Goal: Task Accomplishment & Management: Manage account settings

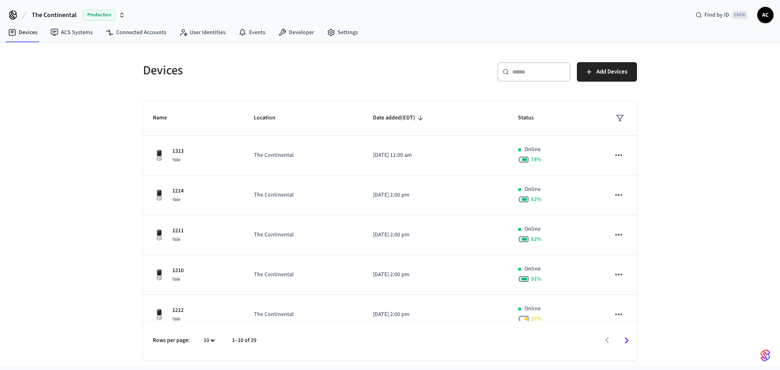
click at [74, 14] on span "The Continental" at bounding box center [54, 15] width 45 height 10
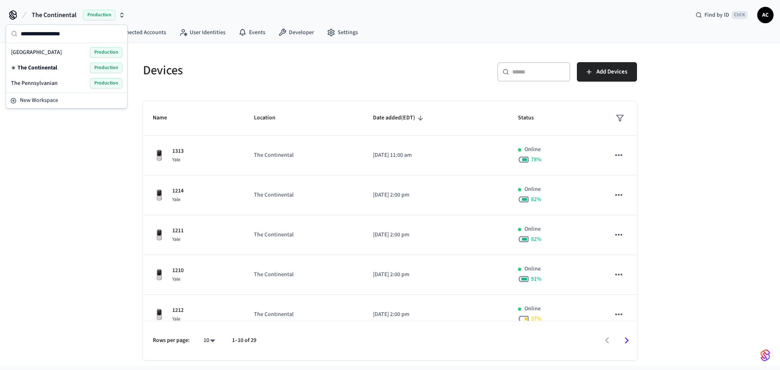
click at [58, 85] on div "The Pennsylvanian Production" at bounding box center [66, 83] width 111 height 11
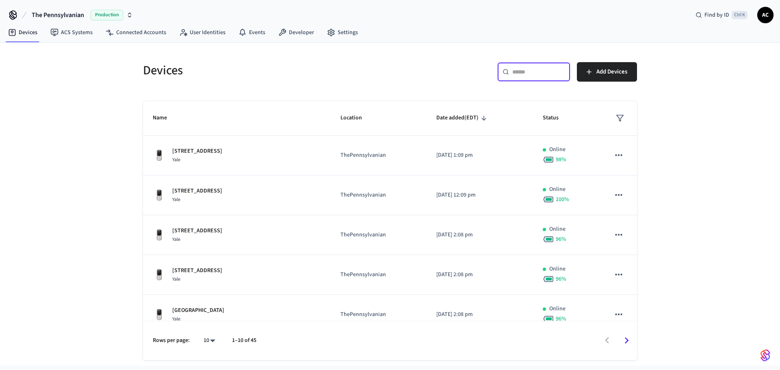
click at [541, 74] on input "text" at bounding box center [538, 72] width 53 height 8
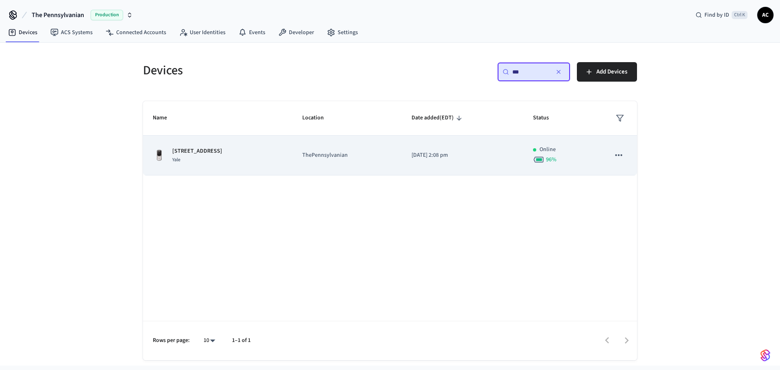
type input "***"
click at [615, 153] on icon "sticky table" at bounding box center [619, 155] width 11 height 11
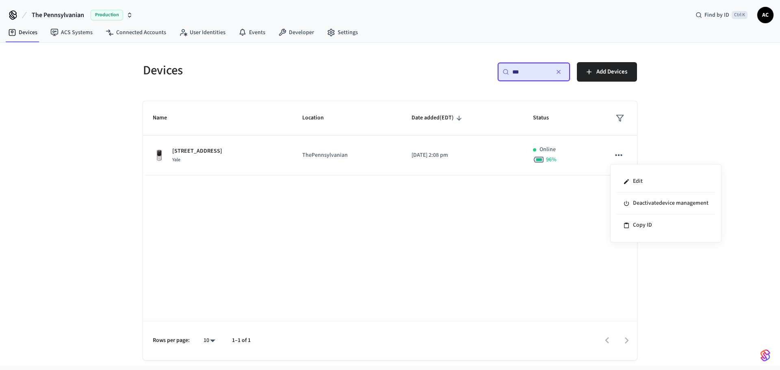
click at [207, 152] on div at bounding box center [390, 185] width 780 height 370
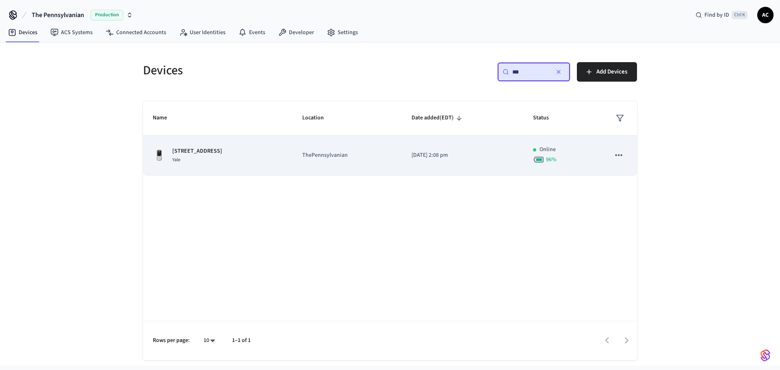
click at [206, 155] on p "[STREET_ADDRESS]" at bounding box center [197, 151] width 50 height 9
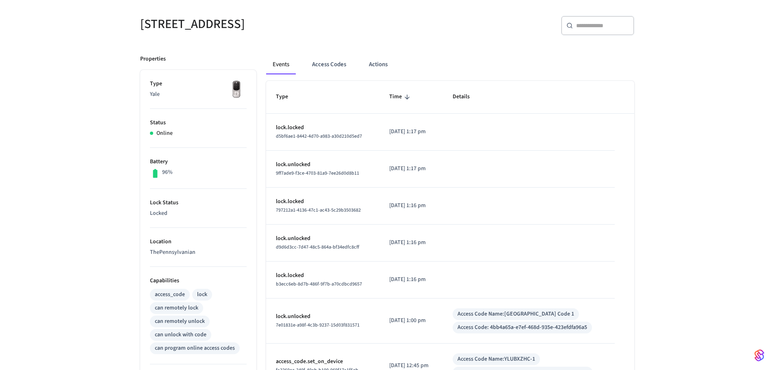
scroll to position [81, 0]
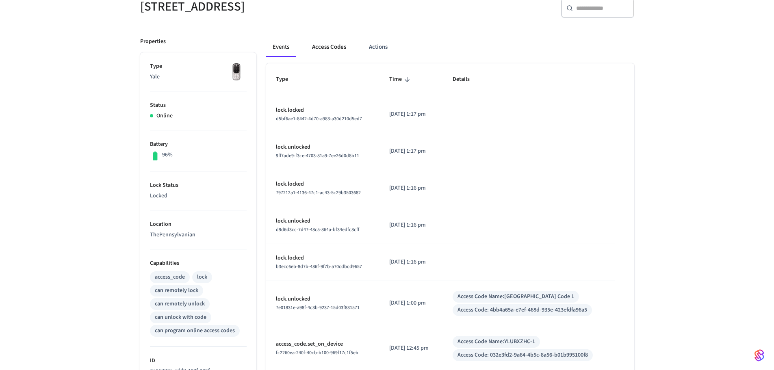
click at [322, 46] on button "Access Codes" at bounding box center [329, 47] width 47 height 20
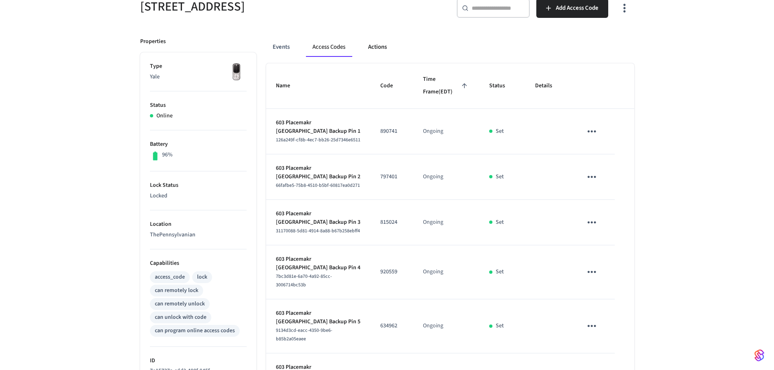
click at [382, 48] on button "Actions" at bounding box center [378, 47] width 32 height 20
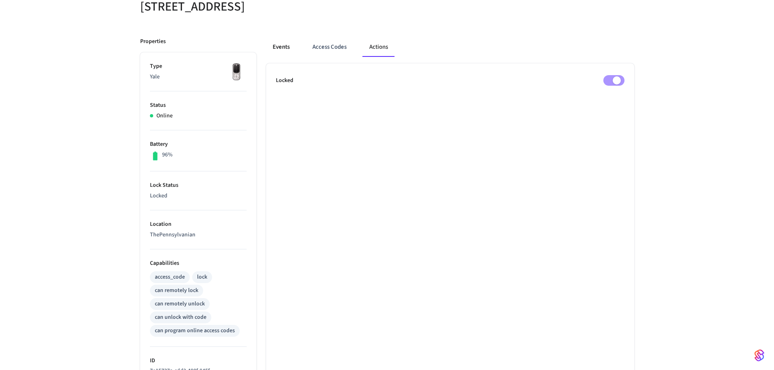
click at [289, 46] on button "Events" at bounding box center [281, 47] width 30 height 20
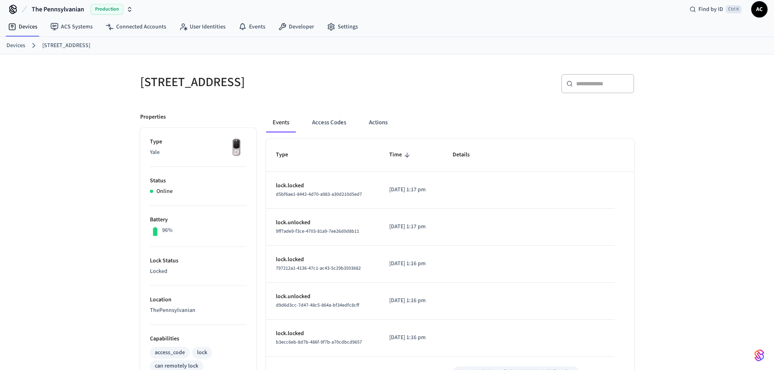
scroll to position [0, 0]
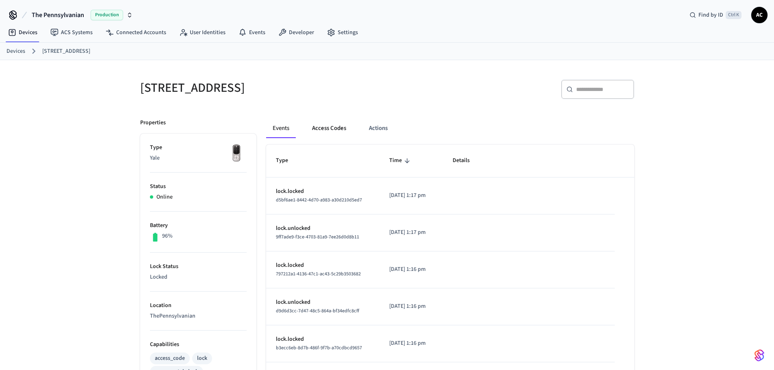
click at [335, 128] on button "Access Codes" at bounding box center [329, 129] width 47 height 20
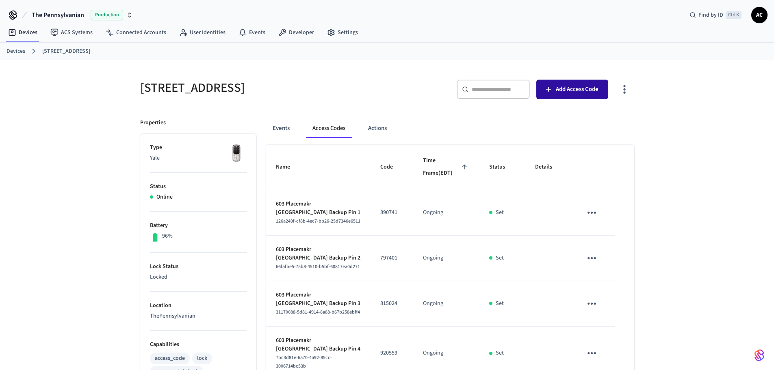
click at [578, 89] on span "Add Access Code" at bounding box center [577, 89] width 43 height 11
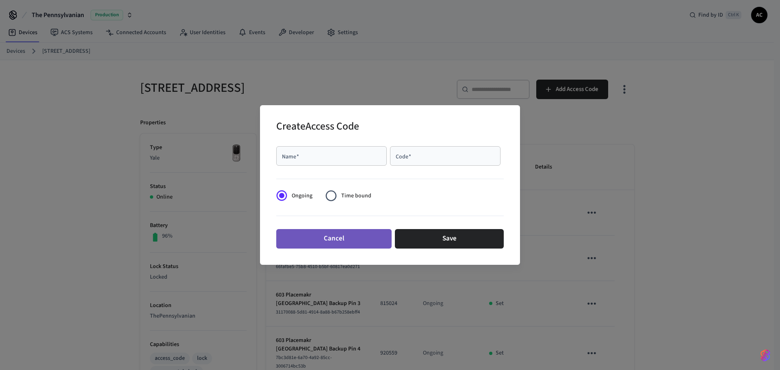
click at [354, 242] on button "Cancel" at bounding box center [333, 239] width 115 height 20
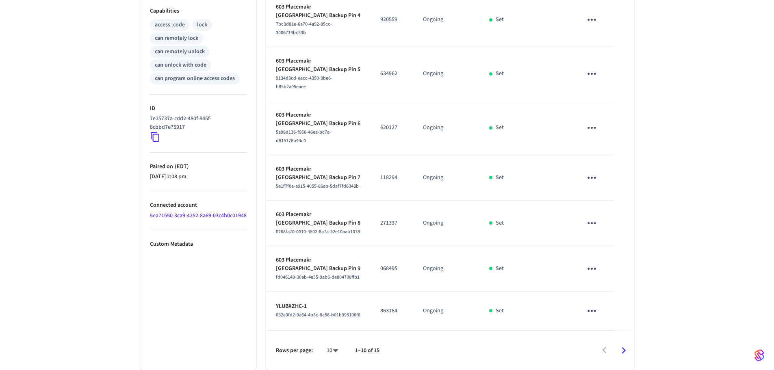
scroll to position [351, 0]
click at [622, 351] on icon "Go to next page" at bounding box center [623, 350] width 13 height 13
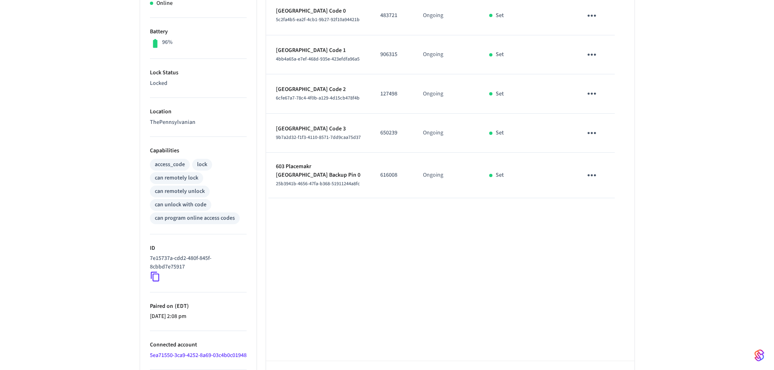
scroll to position [232, 0]
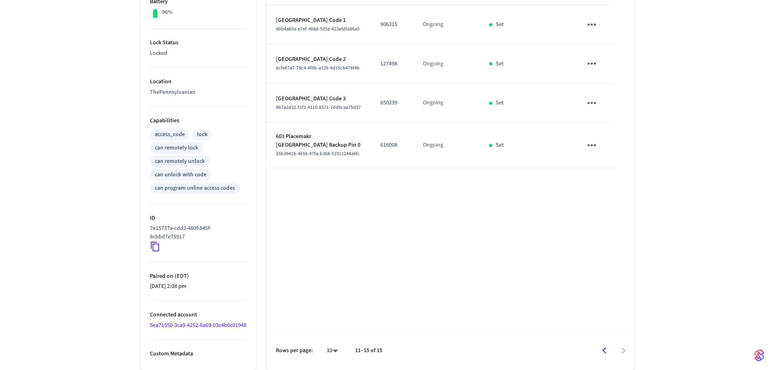
click at [599, 351] on button "Go to previous page" at bounding box center [604, 350] width 19 height 19
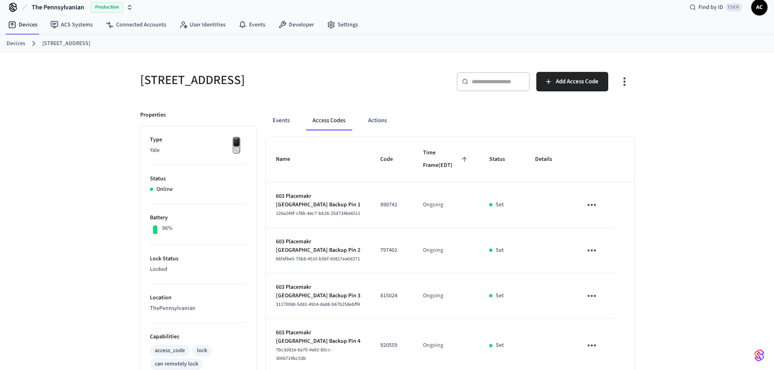
scroll to position [0, 0]
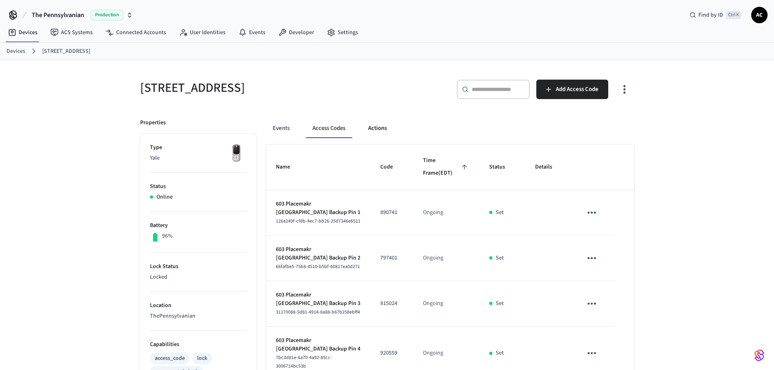
click at [378, 126] on button "Actions" at bounding box center [378, 129] width 32 height 20
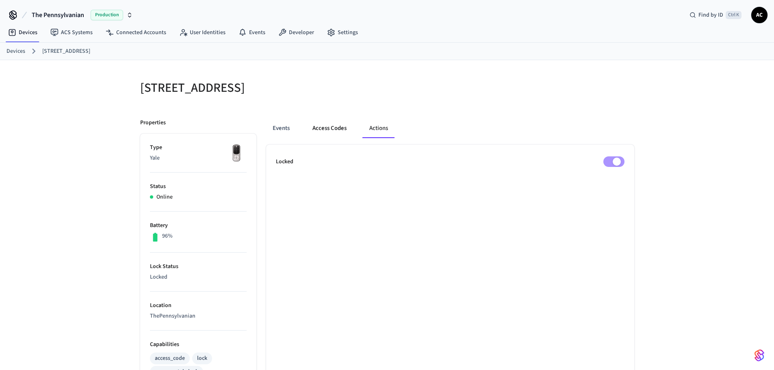
click at [334, 127] on button "Access Codes" at bounding box center [329, 129] width 47 height 20
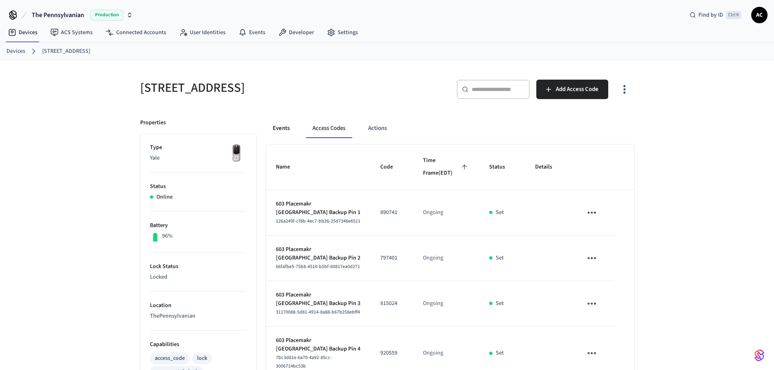
click at [283, 127] on button "Events" at bounding box center [281, 129] width 30 height 20
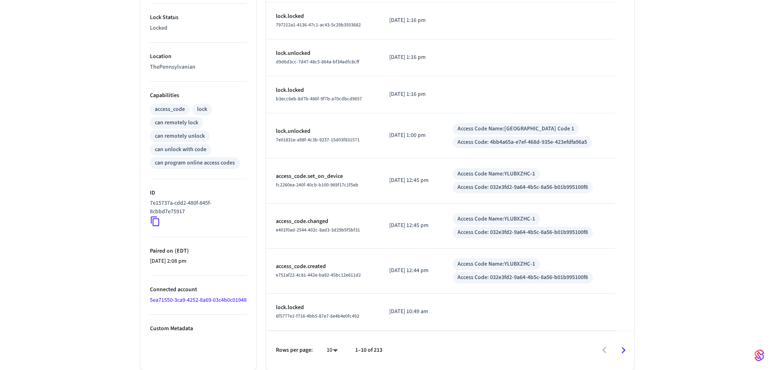
scroll to position [302, 0]
click at [621, 350] on icon "Go to next page" at bounding box center [623, 350] width 13 height 13
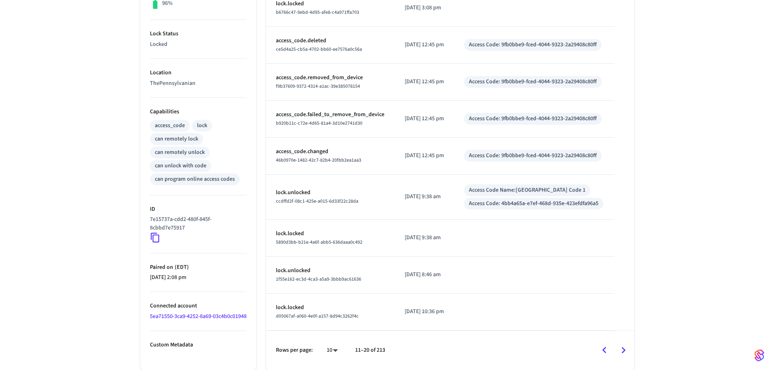
scroll to position [282, 0]
click at [606, 348] on icon "Go to previous page" at bounding box center [604, 350] width 13 height 13
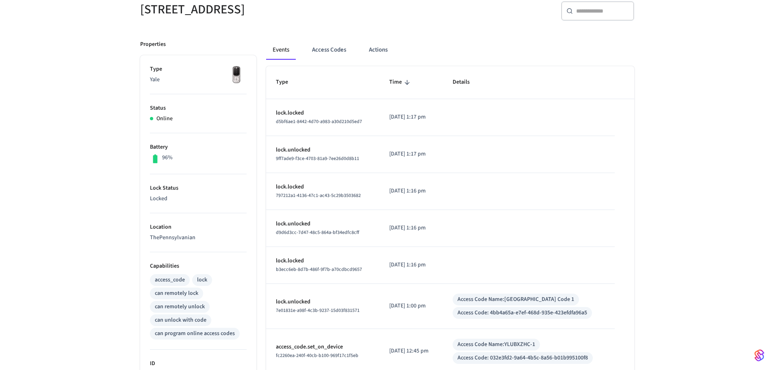
scroll to position [0, 0]
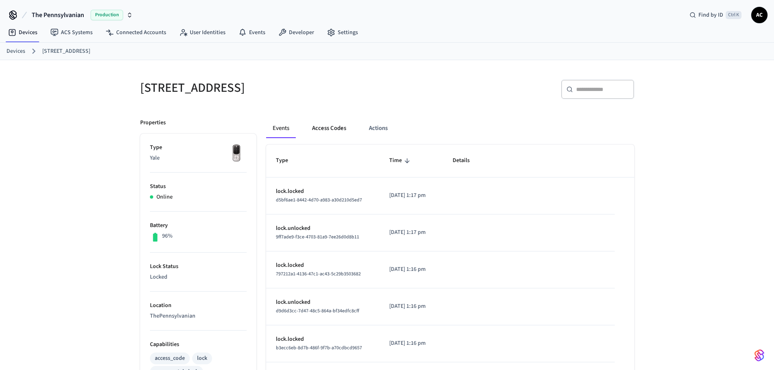
click at [333, 132] on button "Access Codes" at bounding box center [329, 129] width 47 height 20
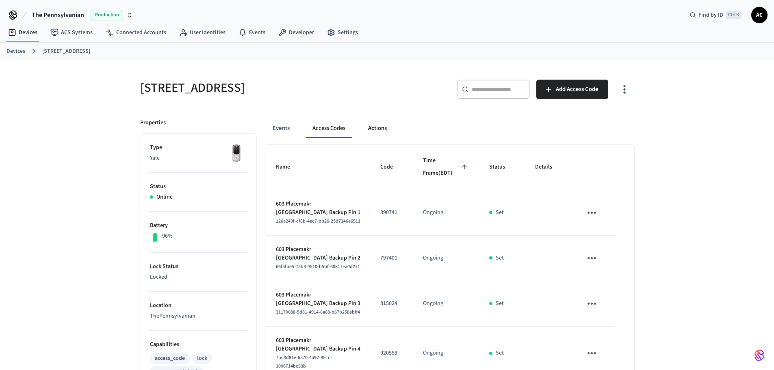
click at [377, 132] on button "Actions" at bounding box center [378, 129] width 32 height 20
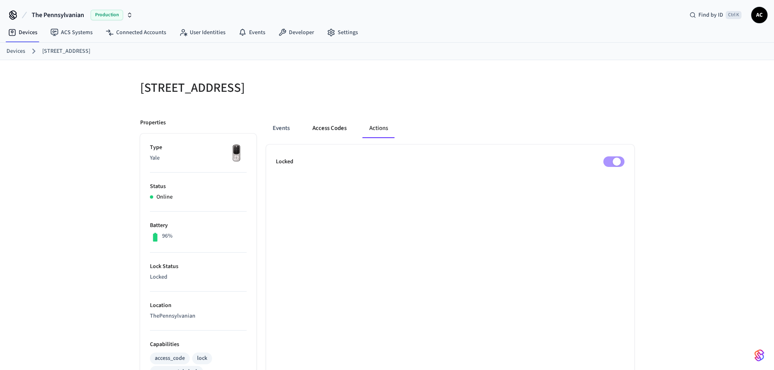
click at [342, 128] on button "Access Codes" at bounding box center [329, 129] width 47 height 20
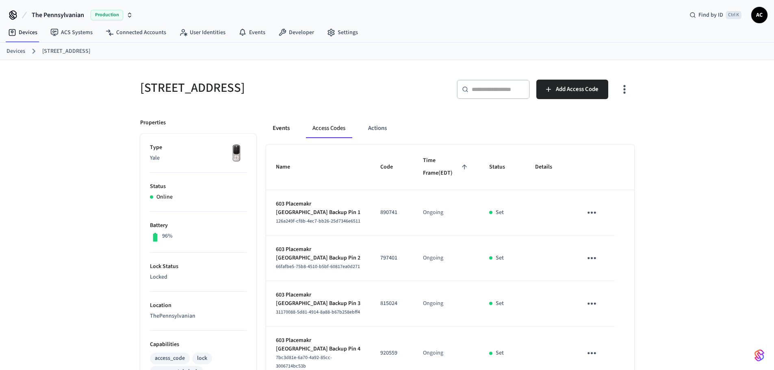
click at [282, 128] on button "Events" at bounding box center [281, 129] width 30 height 20
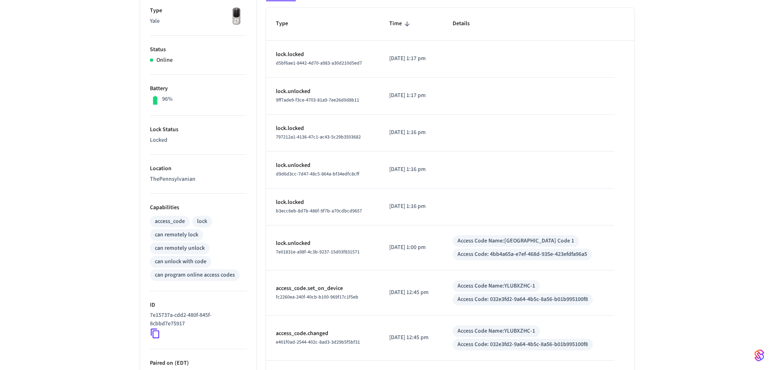
scroll to position [284, 0]
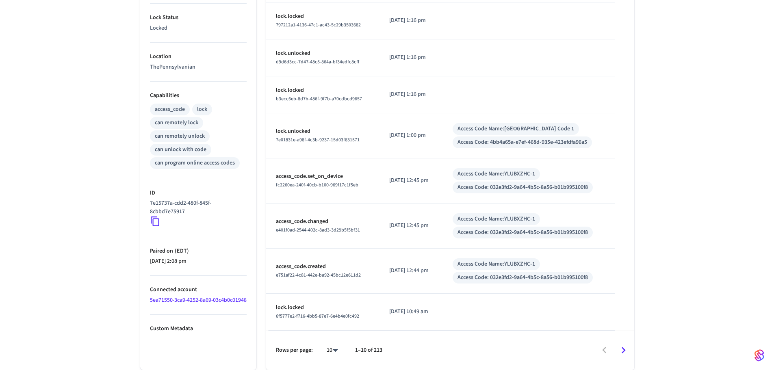
click at [697, 213] on div "604 Placemakr [GEOGRAPHIC_DATA] ​ ​ Properties Type Yale Status Online Battery …" at bounding box center [387, 90] width 774 height 559
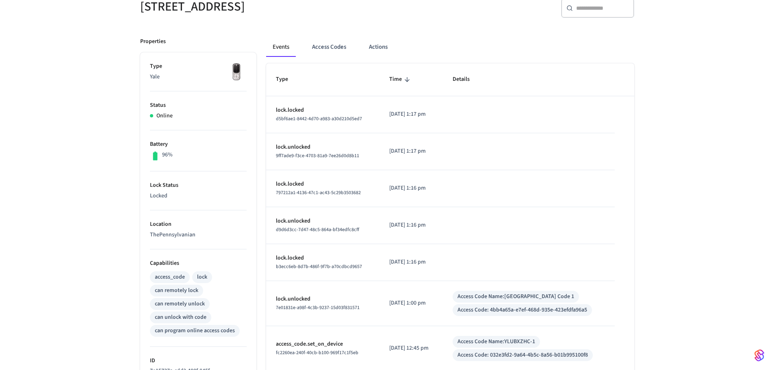
scroll to position [0, 0]
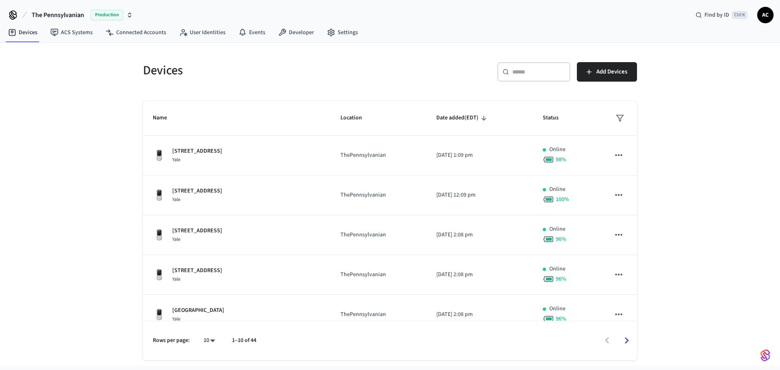
click at [534, 76] on input "text" at bounding box center [538, 72] width 53 height 8
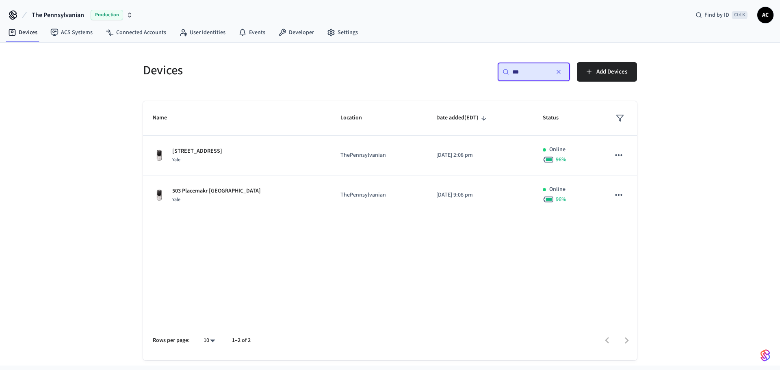
type input "***"
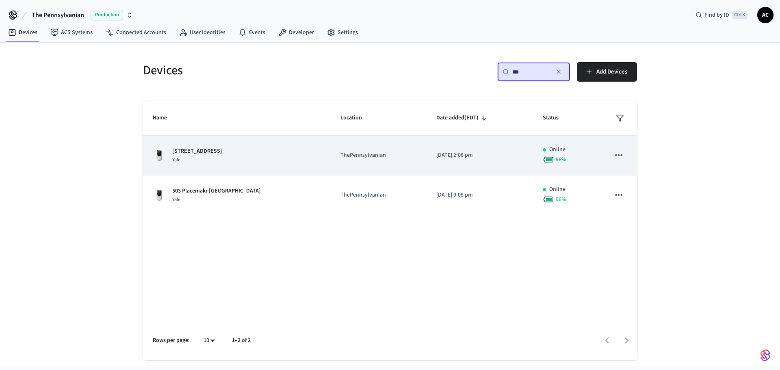
click at [222, 151] on p "[STREET_ADDRESS]" at bounding box center [197, 151] width 50 height 9
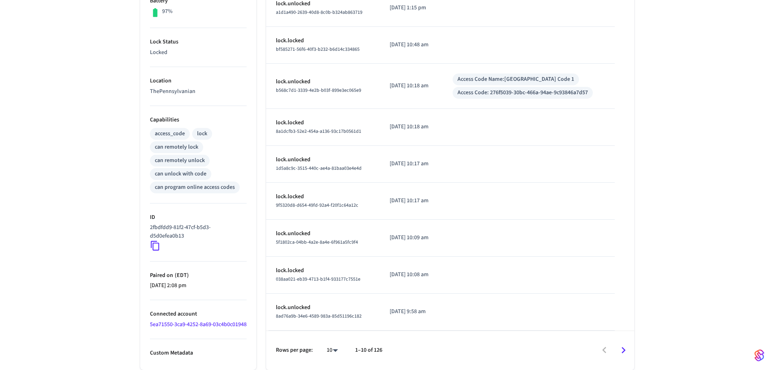
scroll to position [302, 0]
click at [153, 241] on icon at bounding box center [155, 246] width 9 height 10
click at [155, 241] on icon at bounding box center [155, 246] width 11 height 11
